Goal: Information Seeking & Learning: Check status

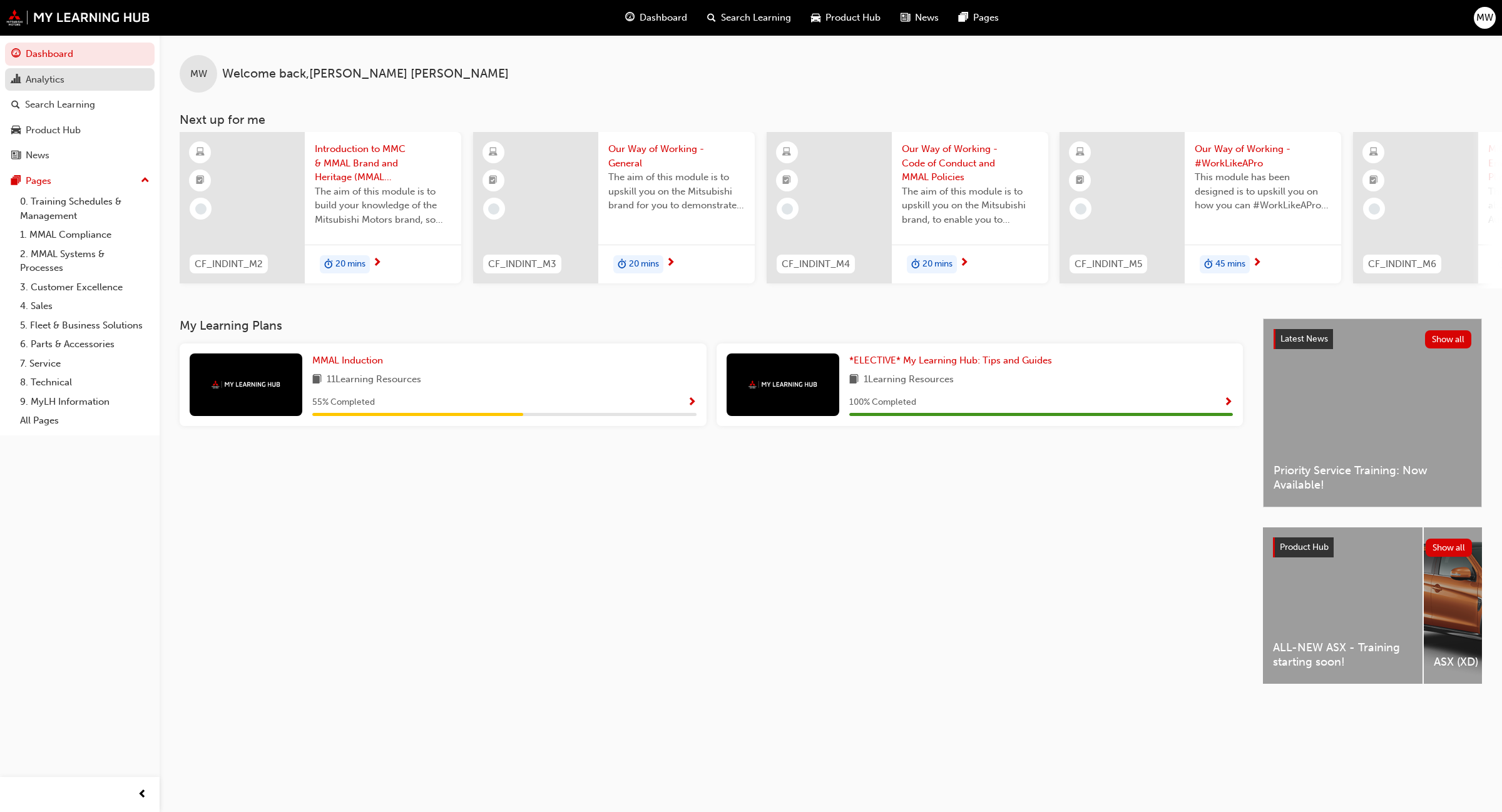
click at [70, 78] on div "Analytics" at bounding box center [79, 80] width 137 height 16
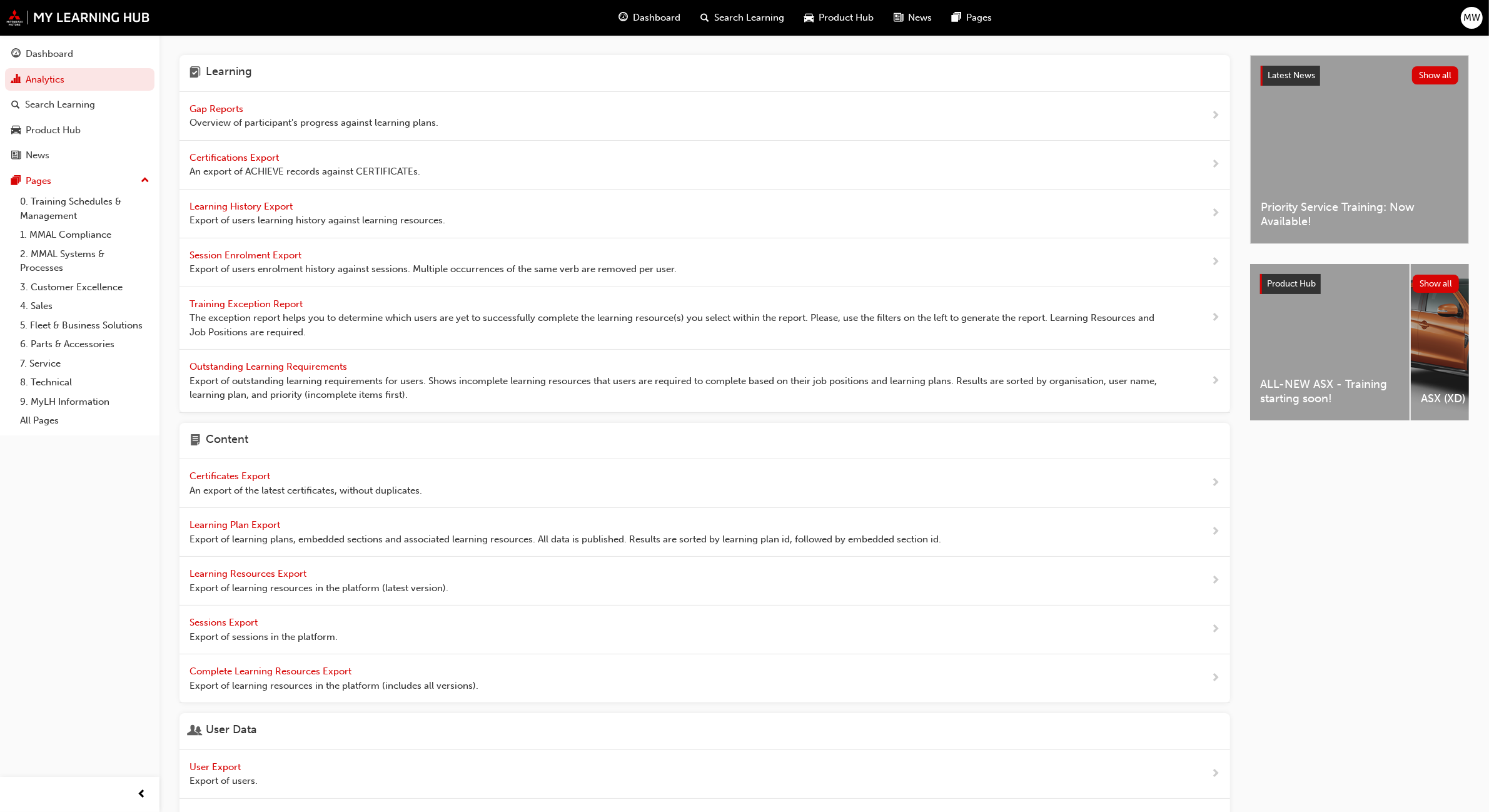
click at [230, 108] on span "Gap Reports" at bounding box center [217, 108] width 56 height 11
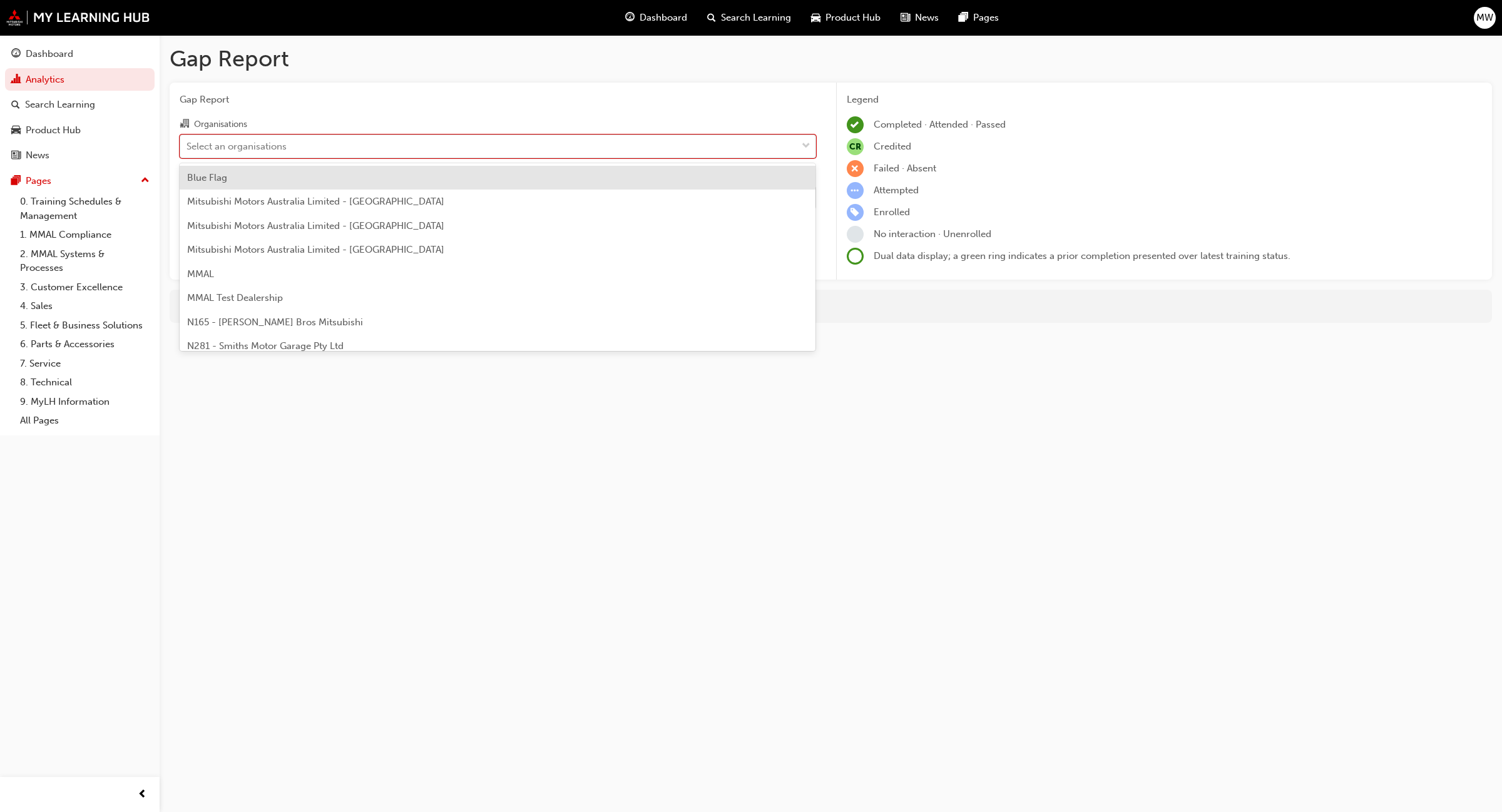
click at [799, 144] on div at bounding box center [805, 146] width 19 height 23
click at [187, 144] on input "Organisations option Blue Flag focused, 1 of 202. 202 results available. Use Up…" at bounding box center [186, 145] width 1 height 11
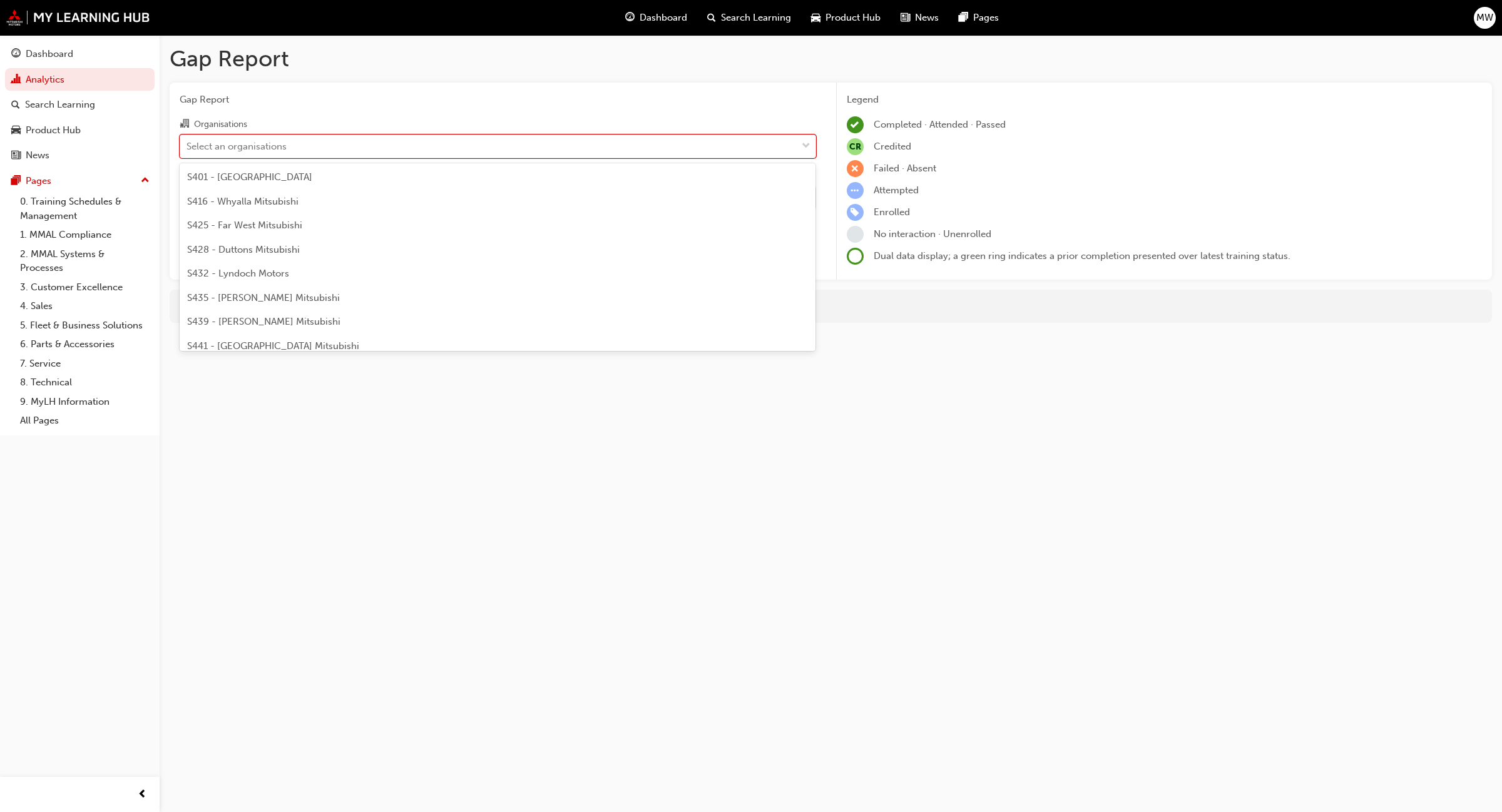
scroll to position [2653, 0]
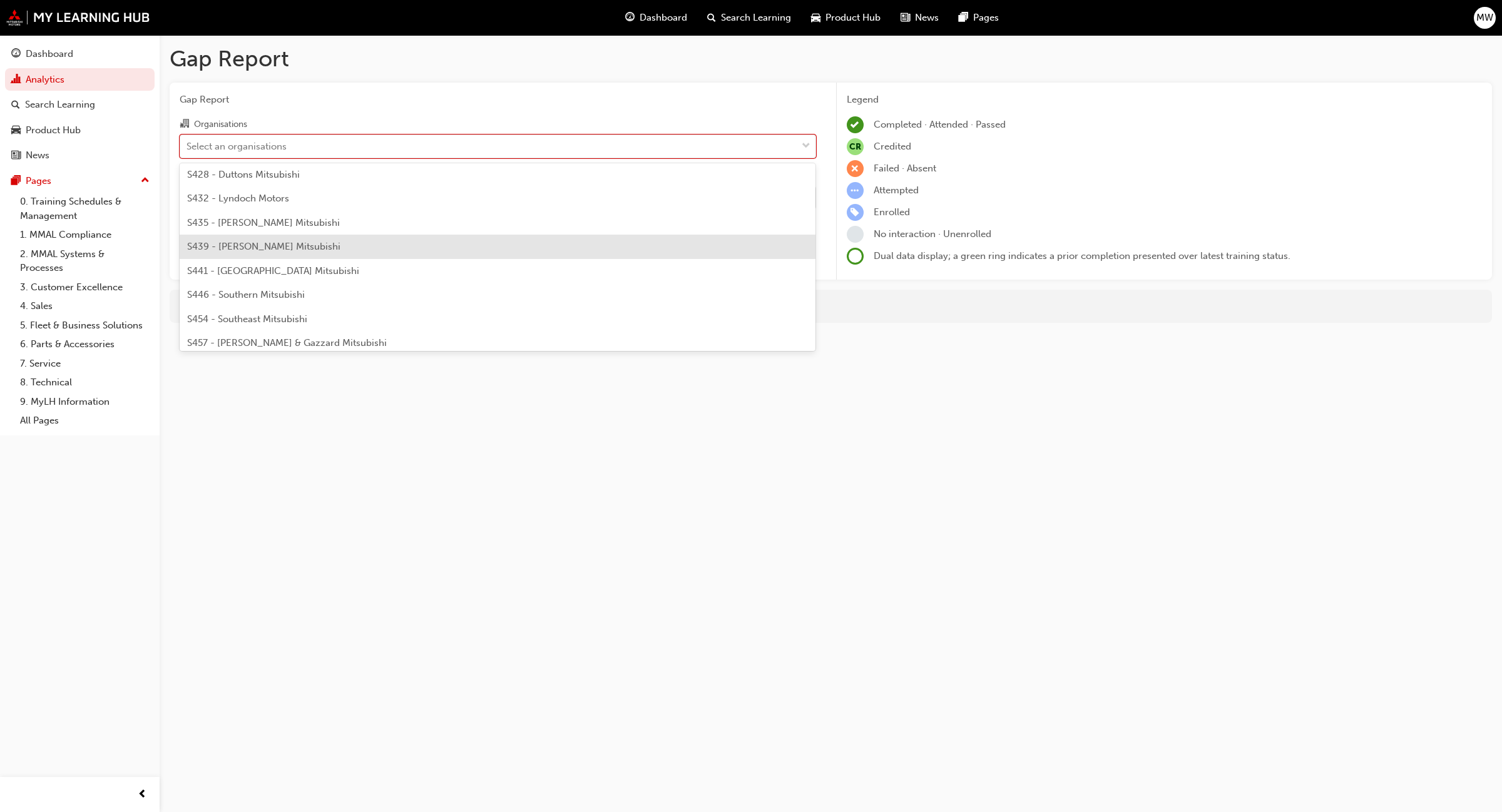
click at [409, 249] on div "S439 - Spencer Mitsubishi" at bounding box center [498, 246] width 637 height 25
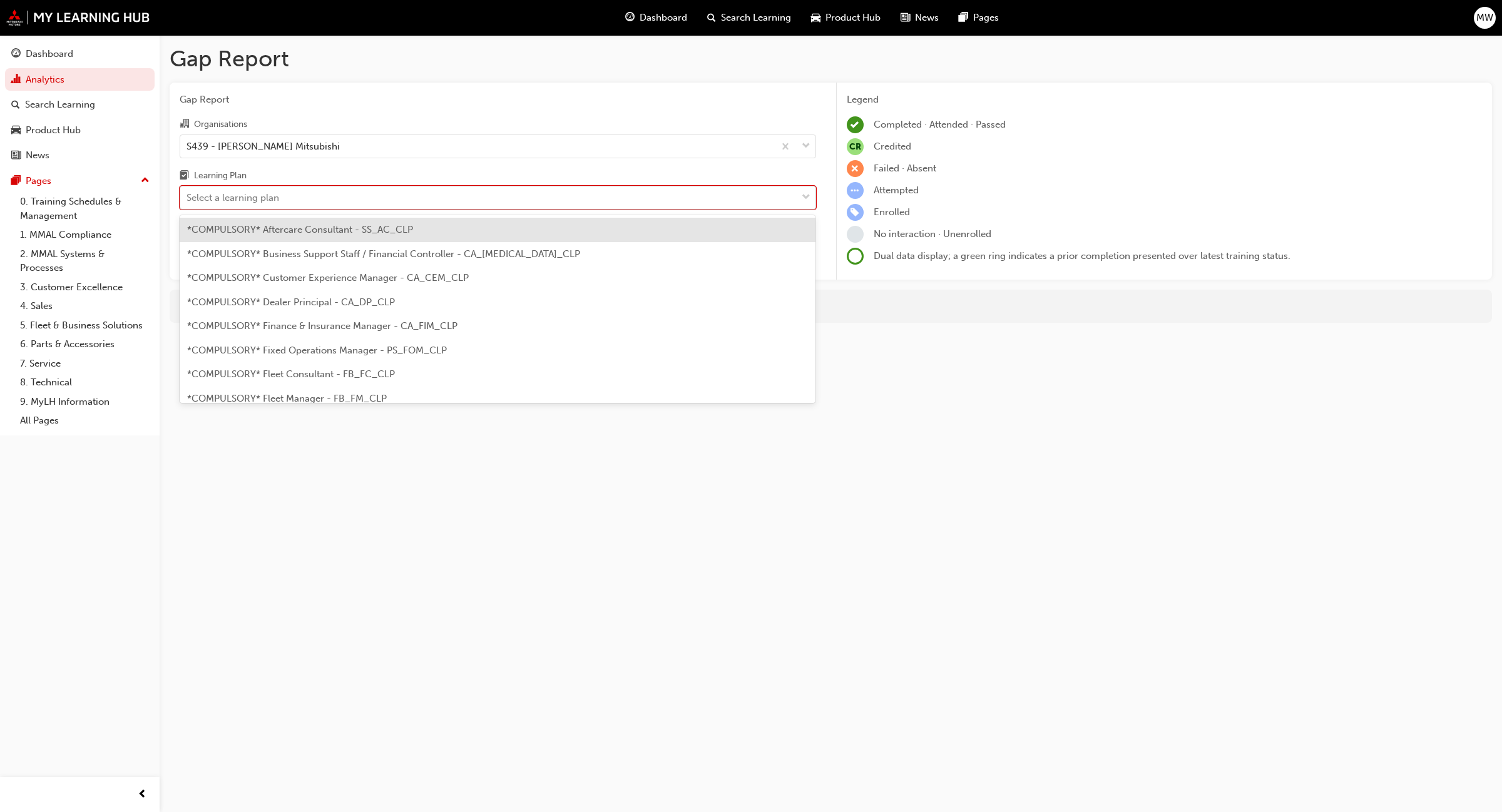
click at [755, 194] on div "Select a learning plan" at bounding box center [488, 198] width 616 height 22
click at [187, 194] on input "Learning Plan option *COMPULSORY* Aftercare Consultant - SS_AC_CLP focused, 1 o…" at bounding box center [186, 197] width 1 height 11
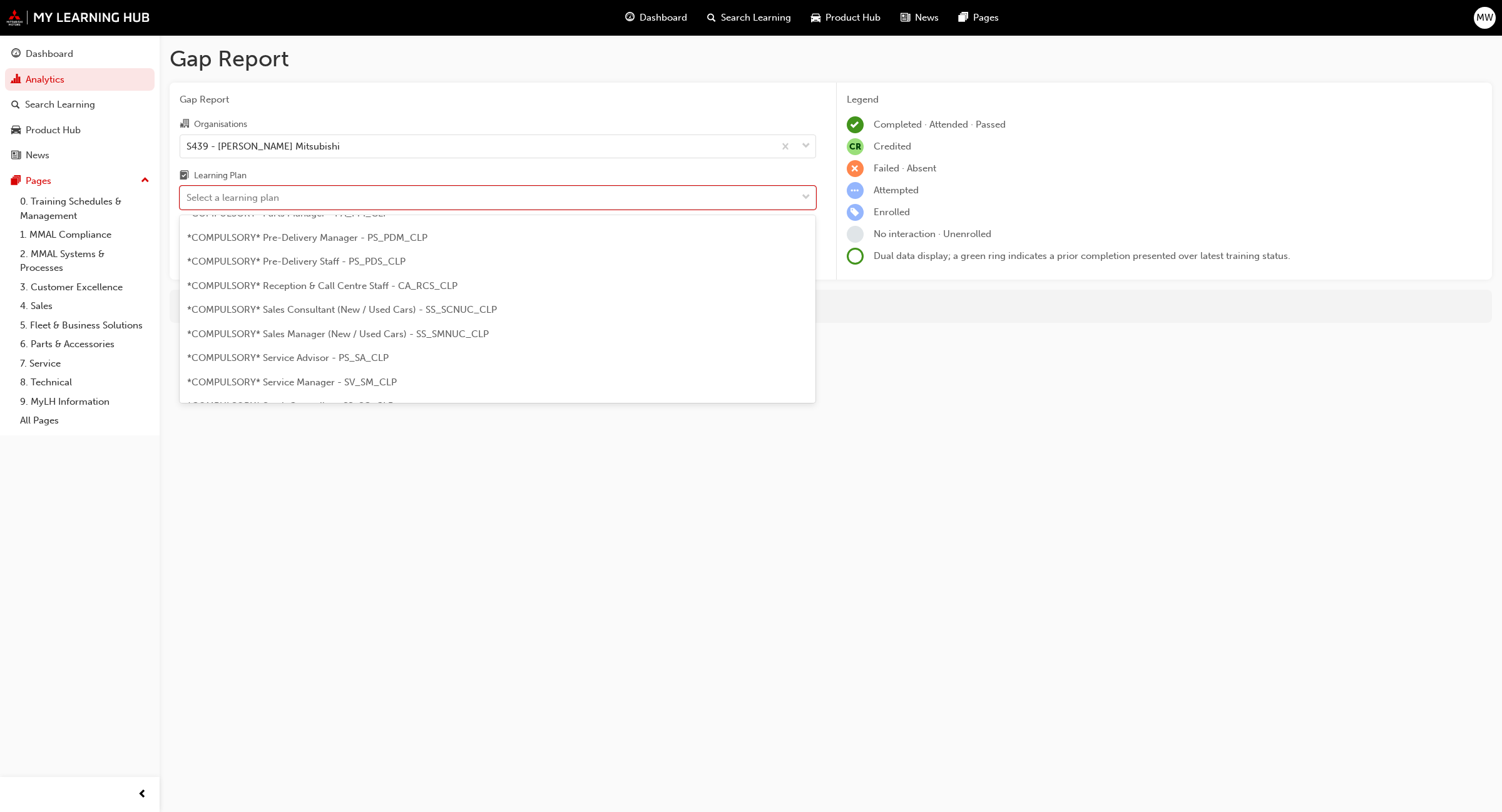
scroll to position [309, 0]
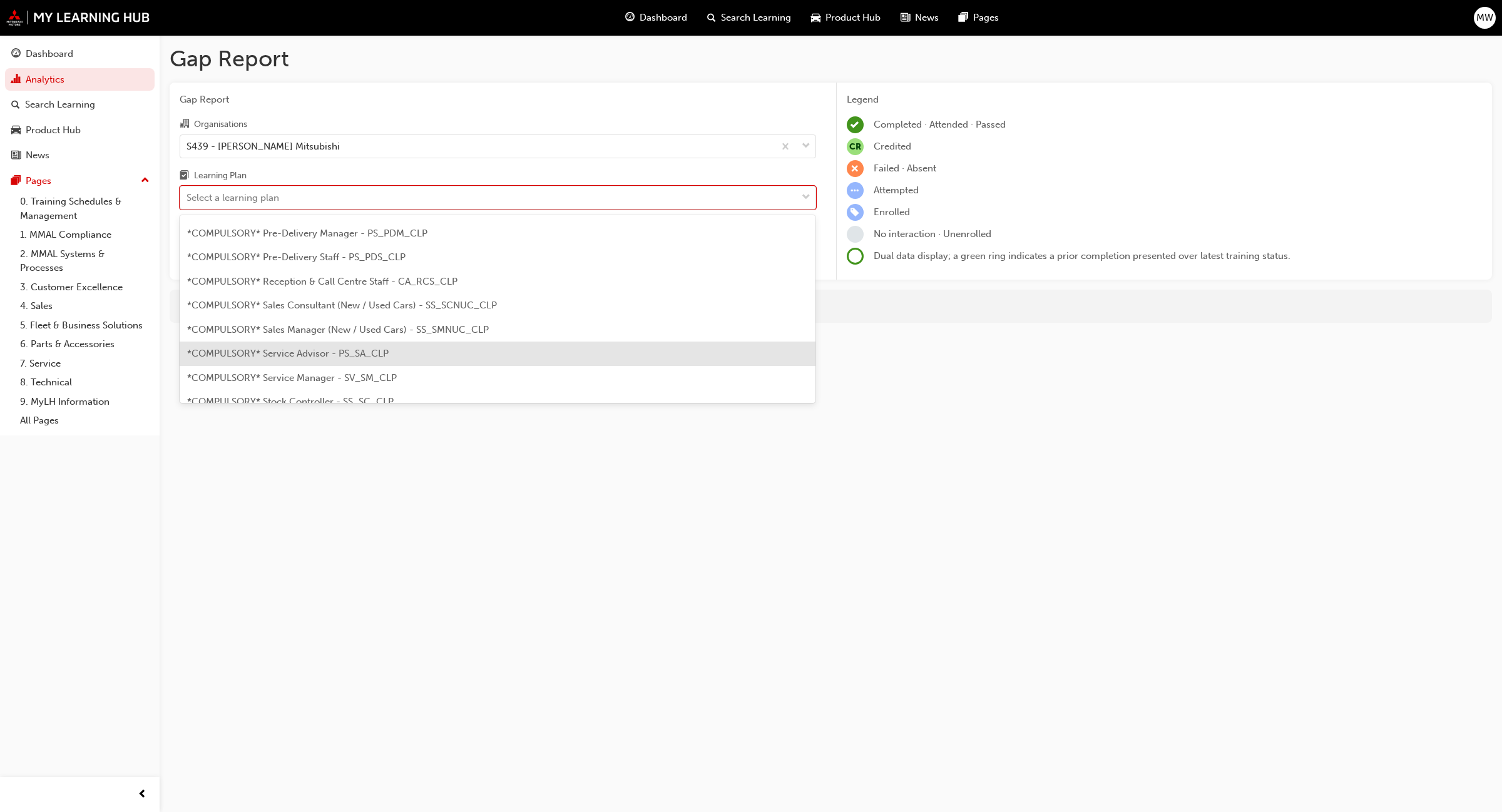
click at [446, 359] on div "*COMPULSORY* Service Advisor - PS_SA_CLP" at bounding box center [498, 354] width 637 height 25
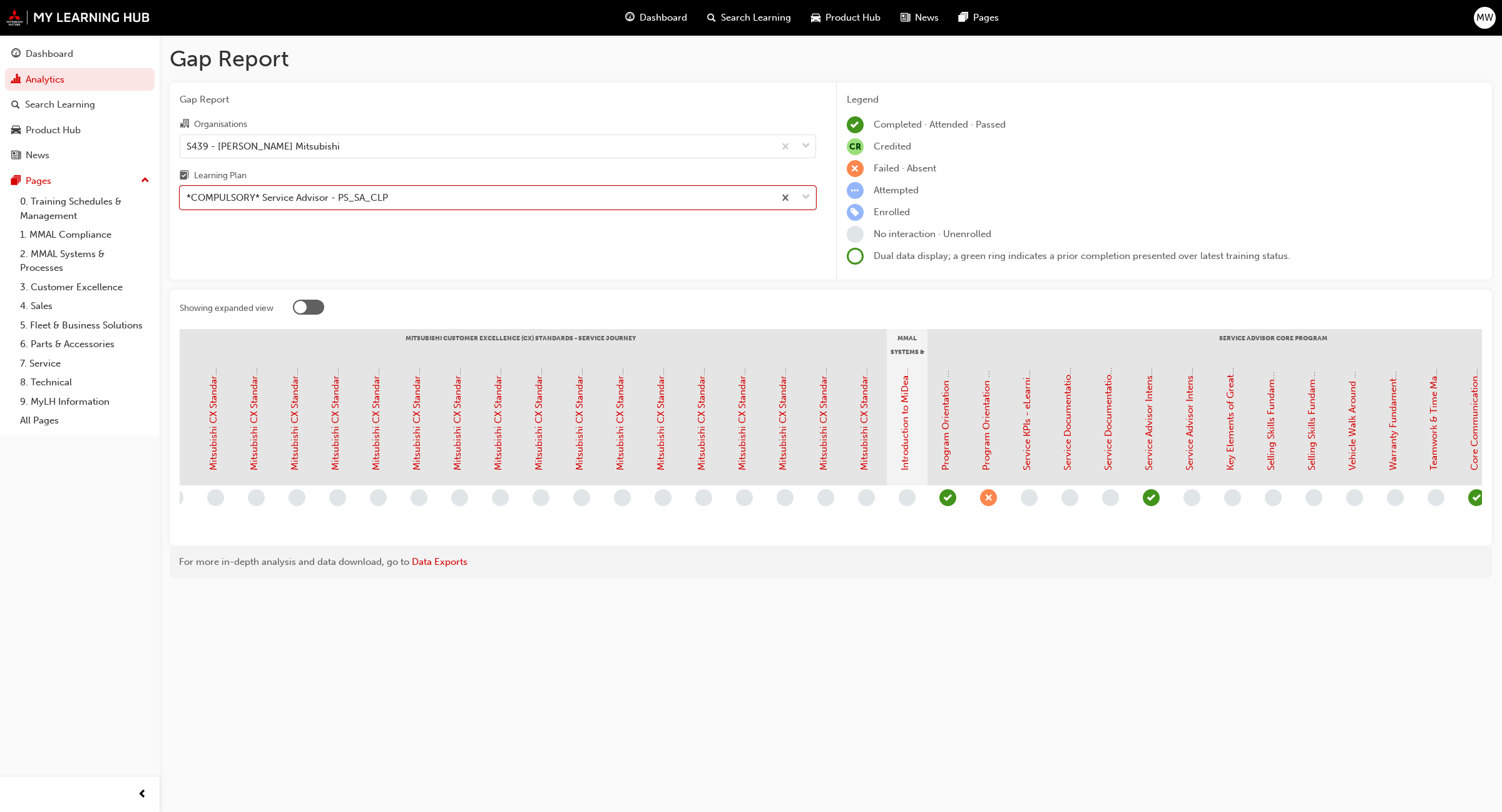
scroll to position [0, 540]
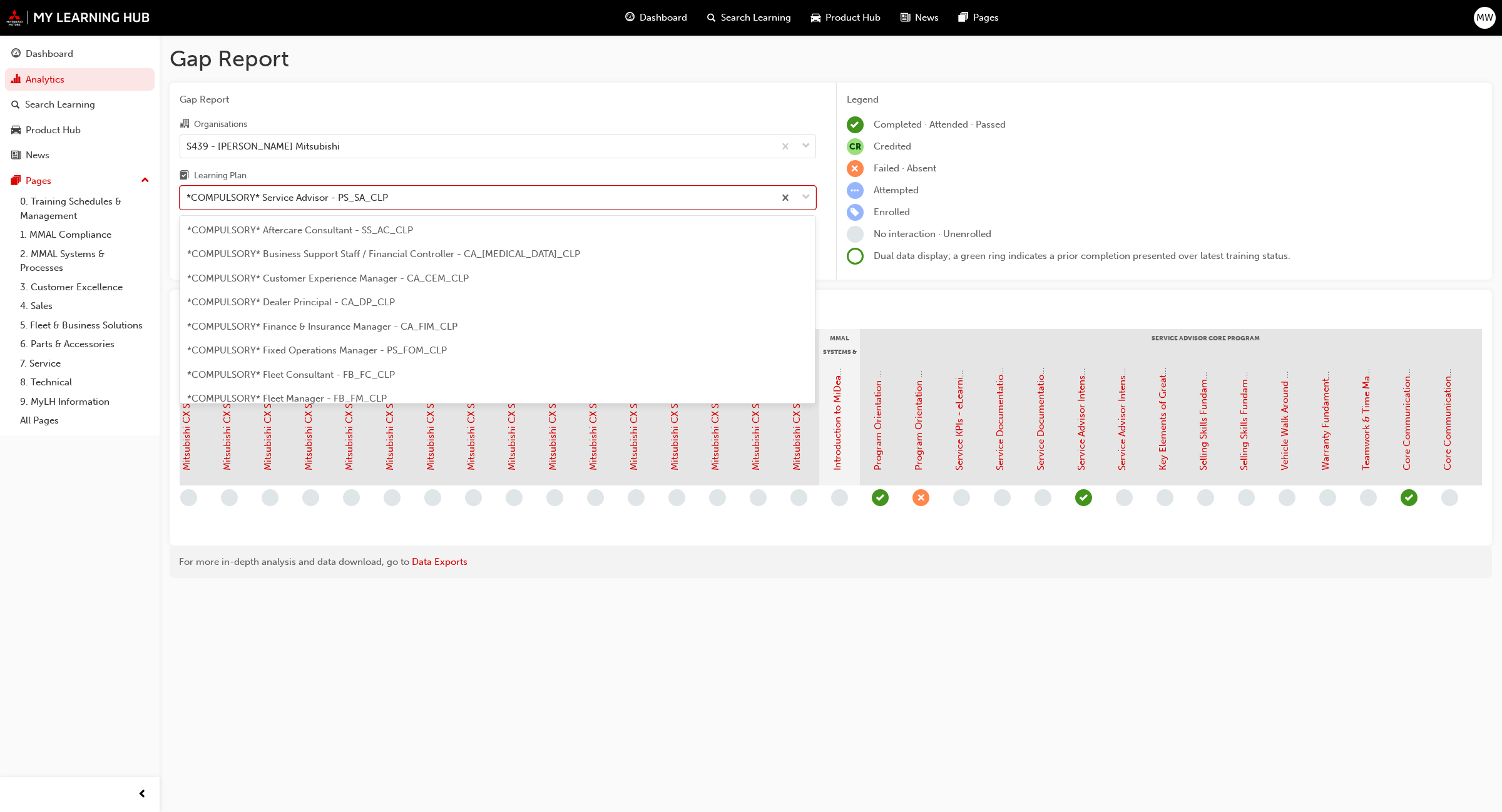
click at [799, 197] on div at bounding box center [794, 197] width 41 height 23
click at [187, 197] on input "Learning Plan option *COMPULSORY* Service Advisor - PS_SA_CLP, selected. option…" at bounding box center [186, 197] width 1 height 11
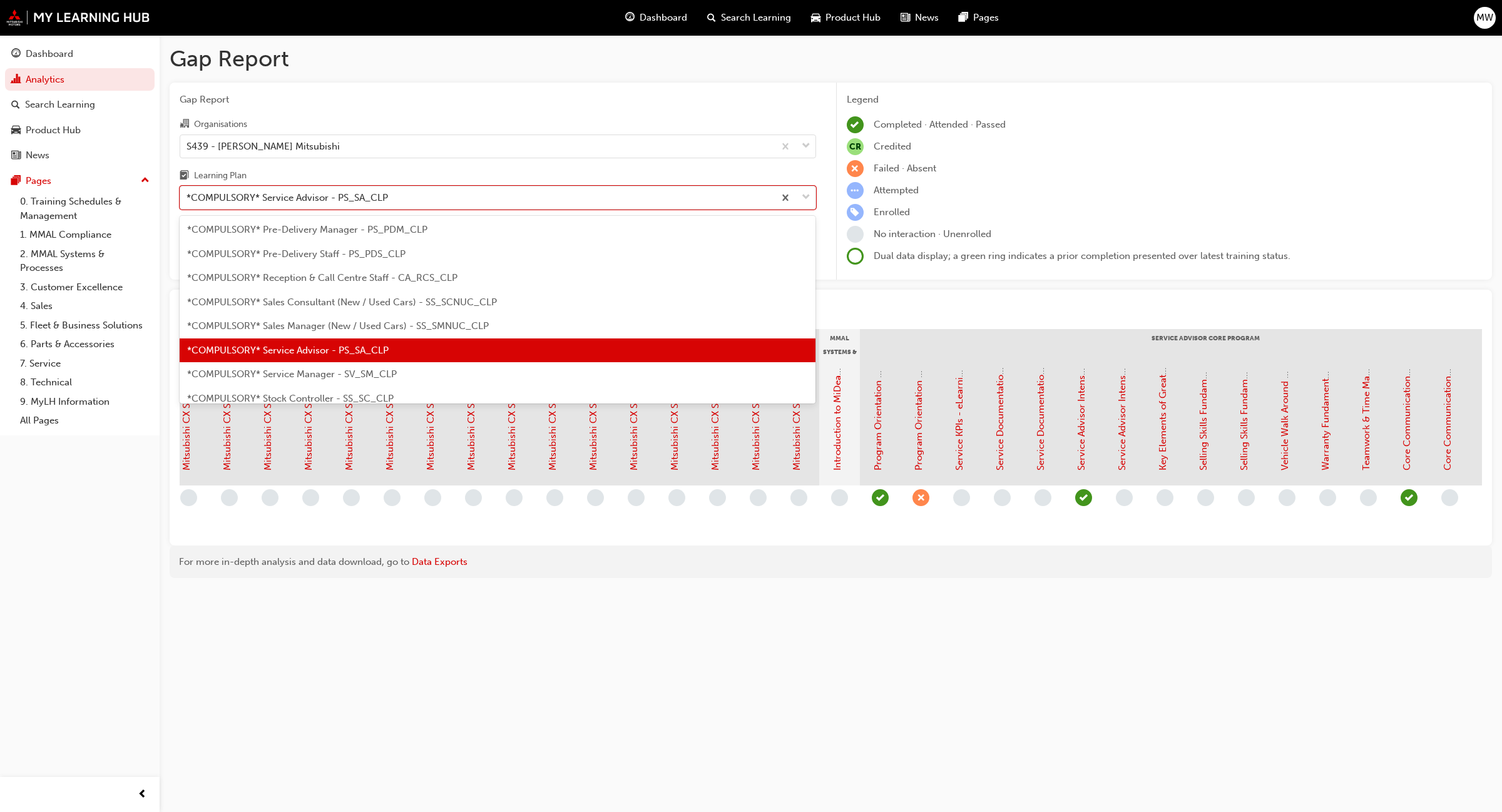
scroll to position [342, 0]
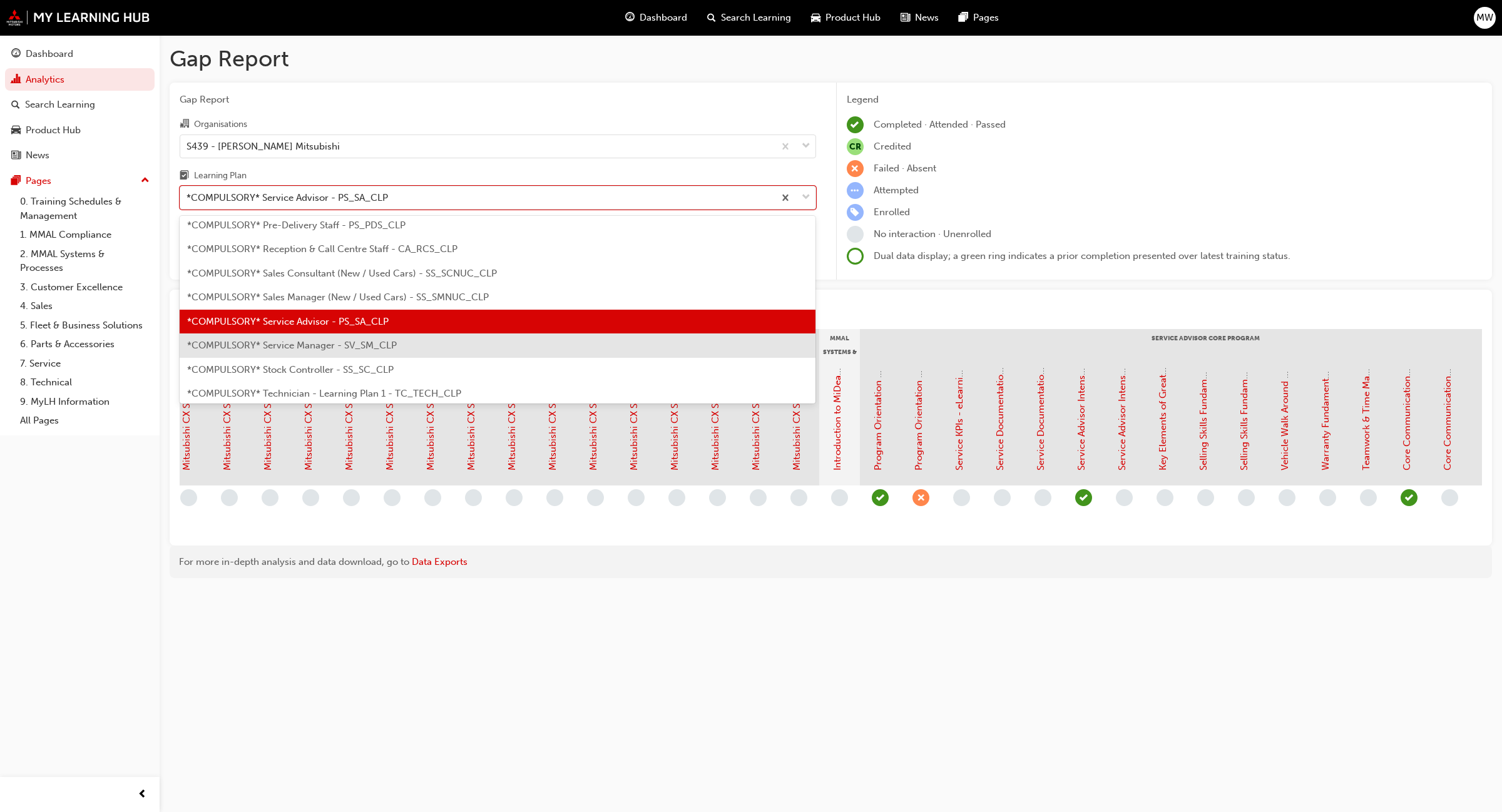
click at [476, 345] on div "*COMPULSORY* Service Manager - SV_SM_CLP" at bounding box center [498, 345] width 637 height 25
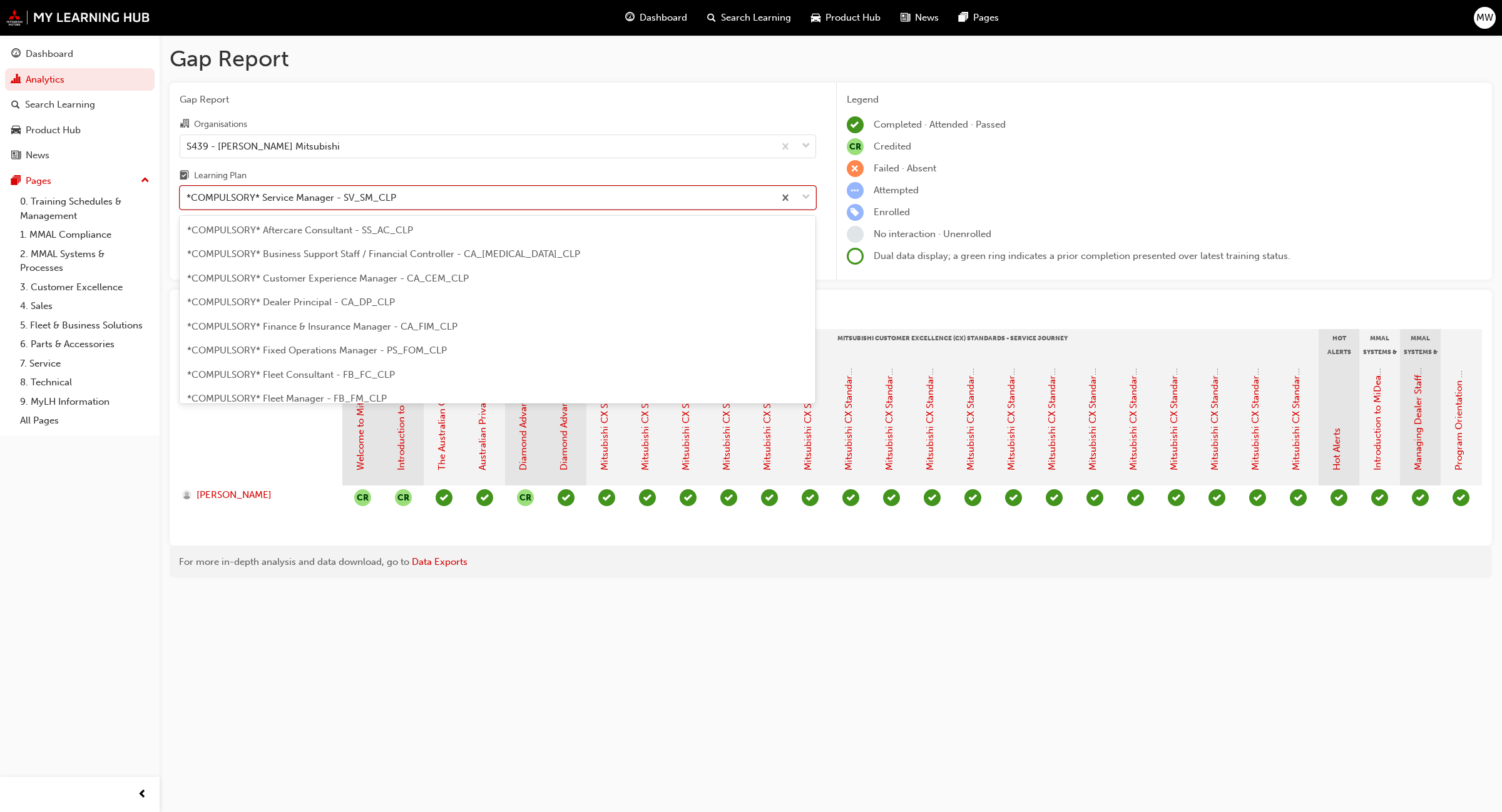
scroll to position [304, 0]
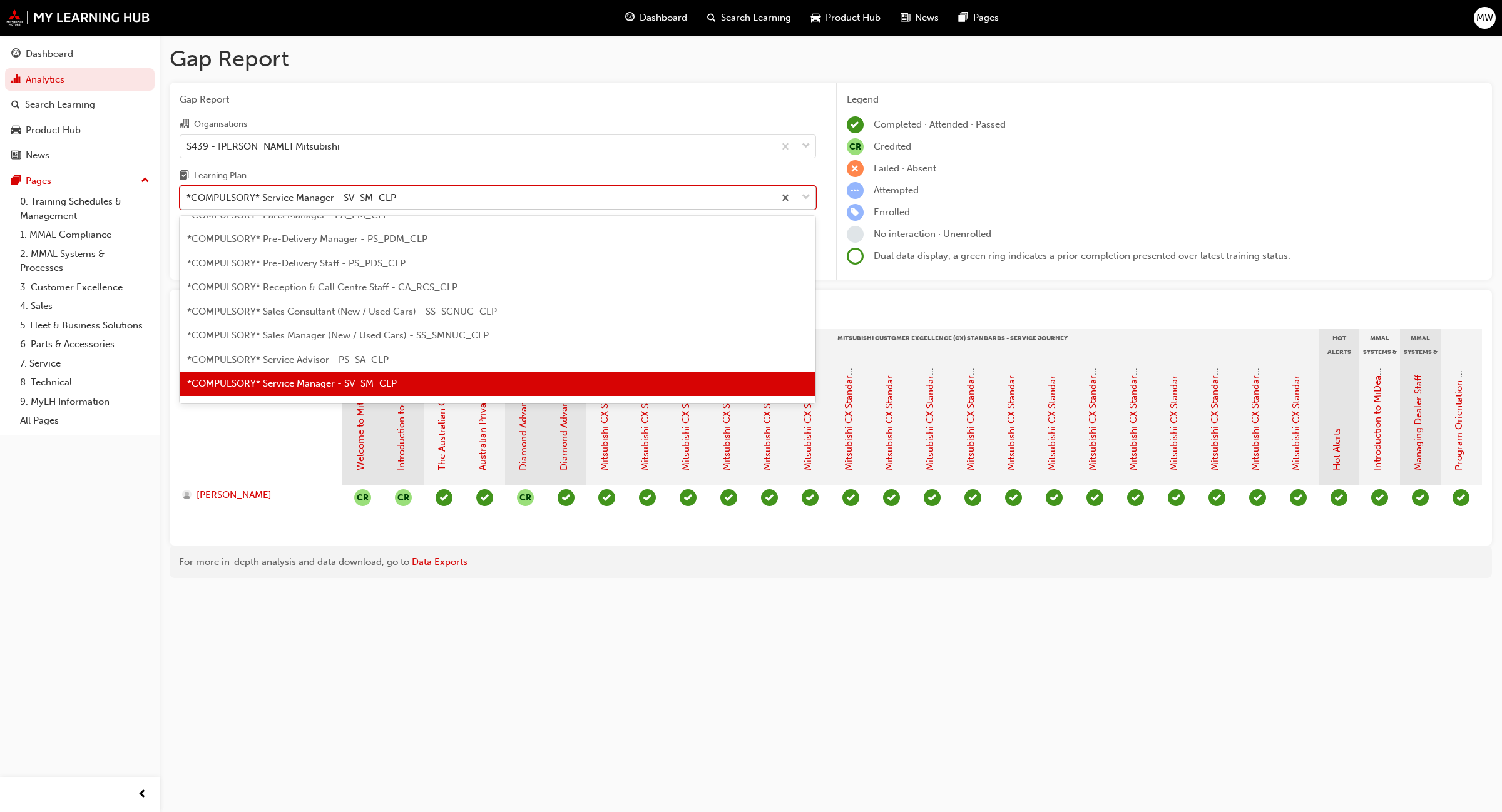
click at [804, 194] on span "down-icon" at bounding box center [805, 197] width 9 height 17
click at [187, 194] on input "Learning Plan option *COMPULSORY* Service Manager - SV_SM_CLP, selected. option…" at bounding box center [186, 197] width 1 height 11
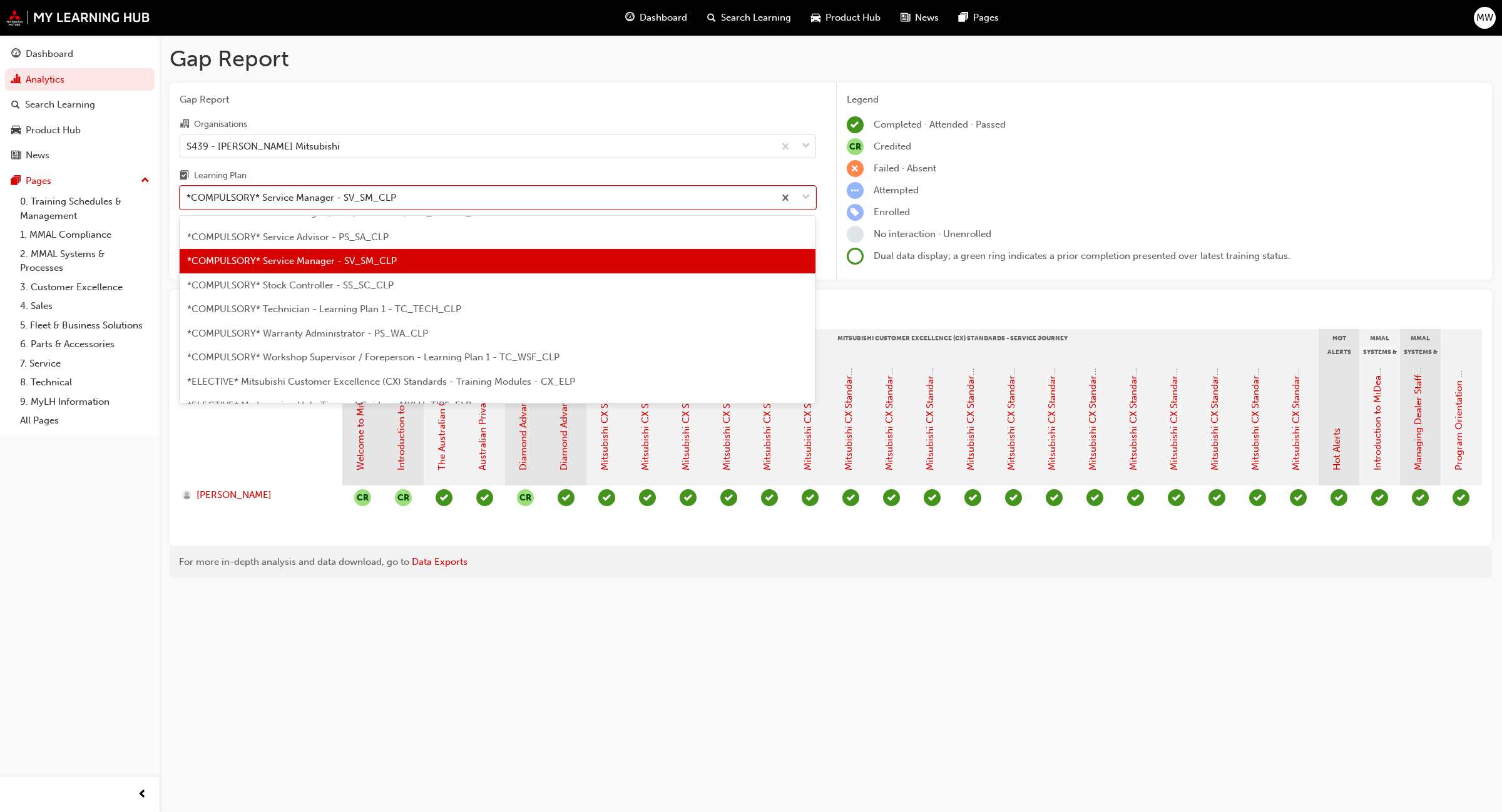
scroll to position [460, 0]
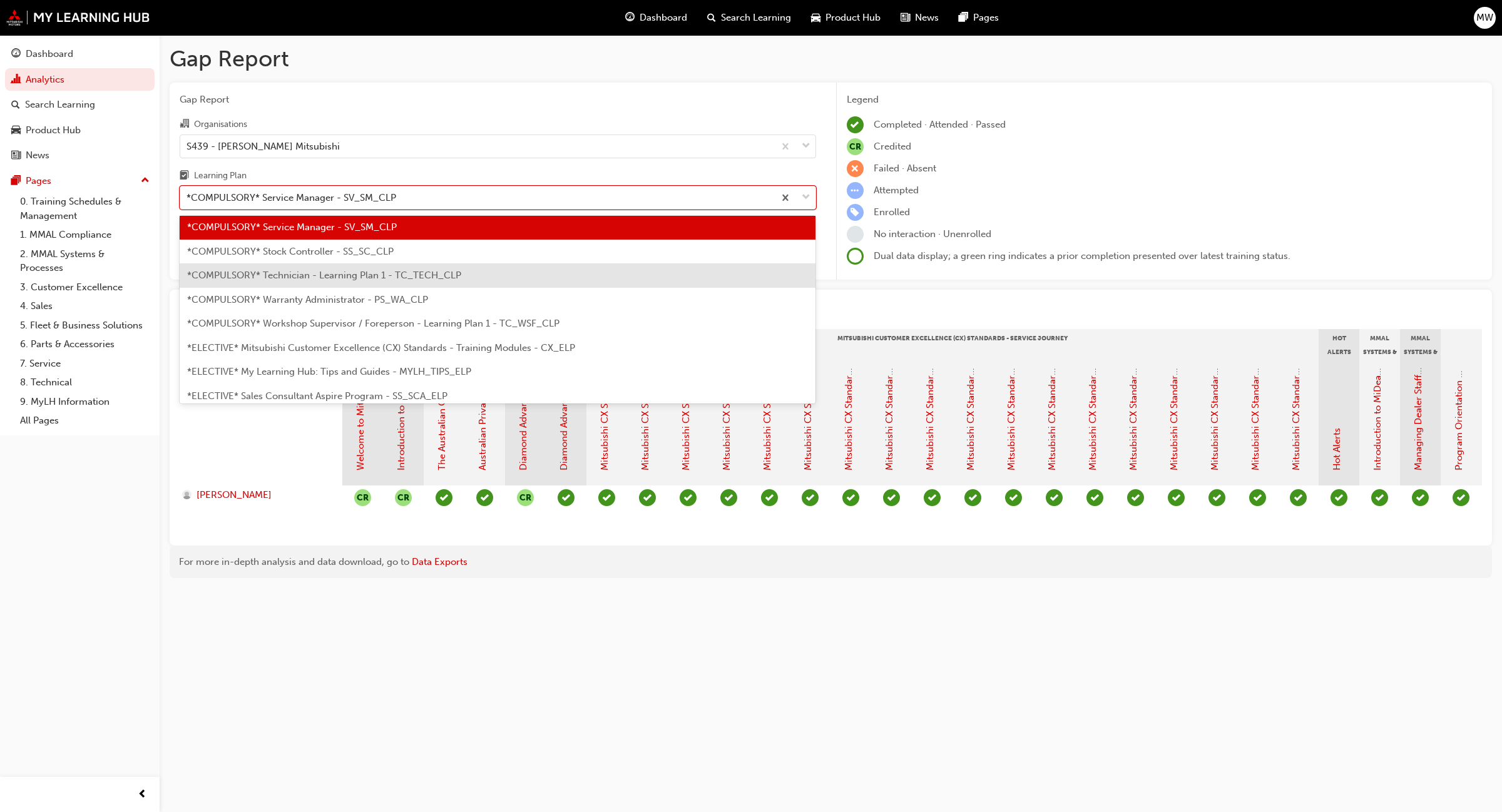
click at [326, 273] on span "*COMPULSORY* Technician - Learning Plan 1 - TC_TECH_CLP" at bounding box center [324, 275] width 274 height 11
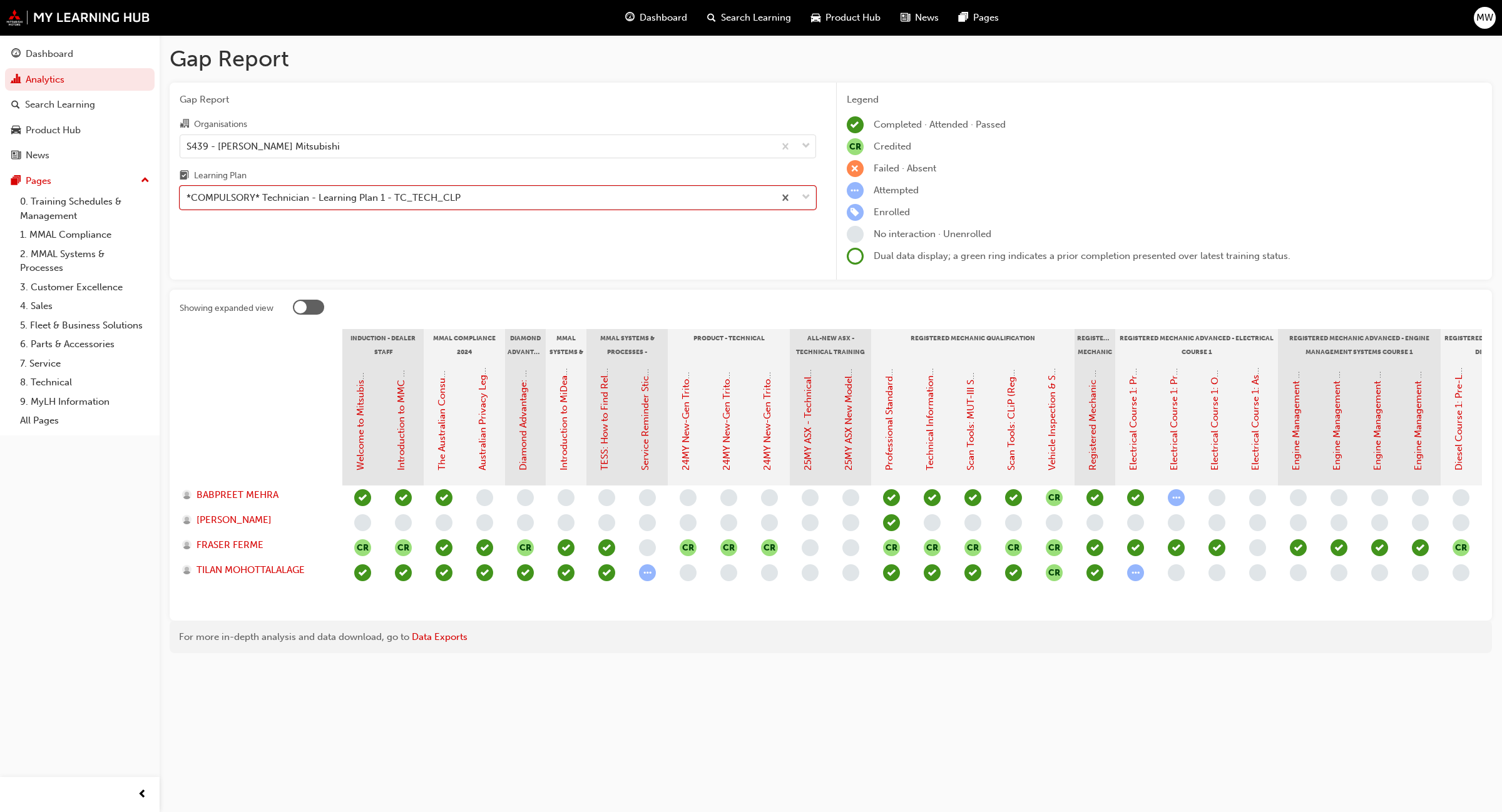
scroll to position [0, 202]
